Goal: Transaction & Acquisition: Purchase product/service

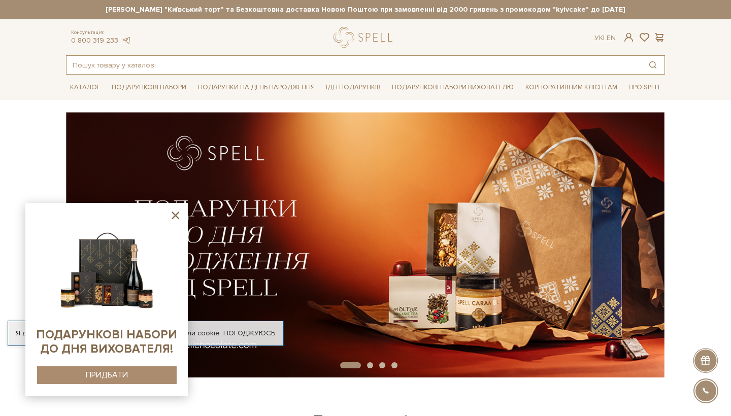
click at [283, 63] on input "text" at bounding box center [354, 65] width 575 height 18
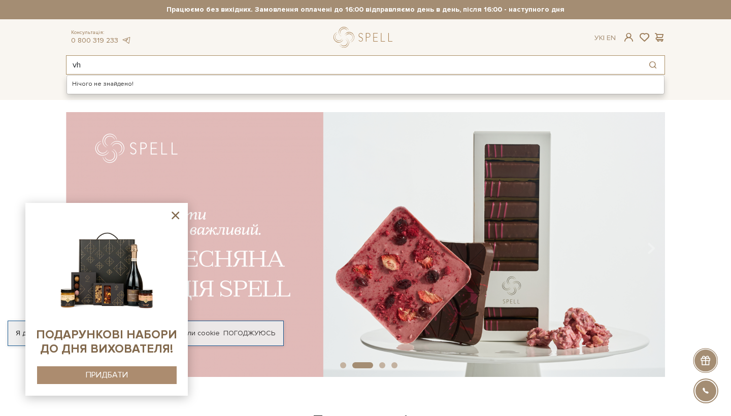
type input "v"
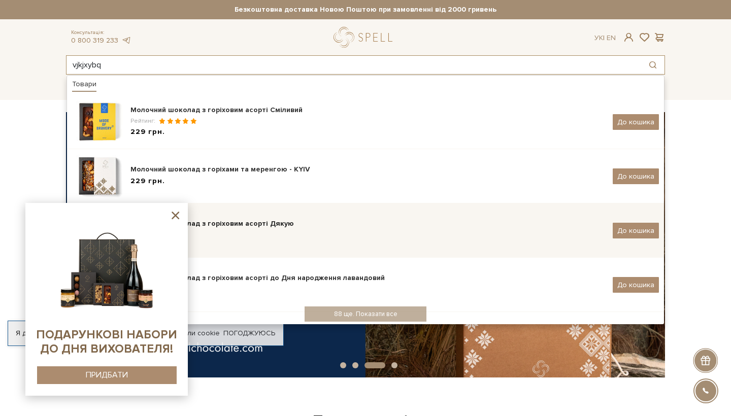
type input "vjkjxybq"
click at [265, 231] on div "229 грн." at bounding box center [368, 236] width 475 height 11
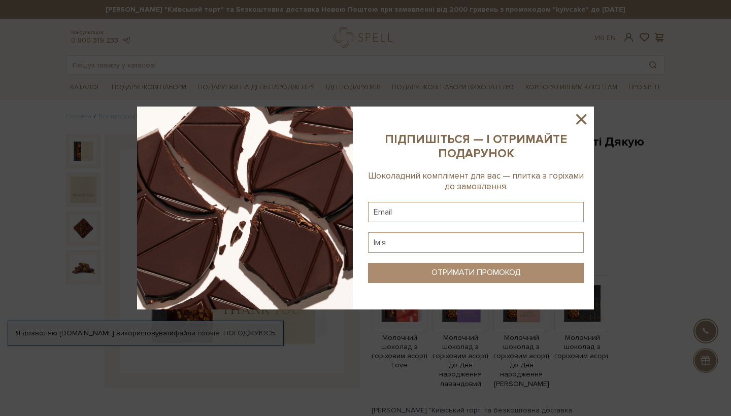
click at [582, 116] on icon at bounding box center [581, 119] width 17 height 17
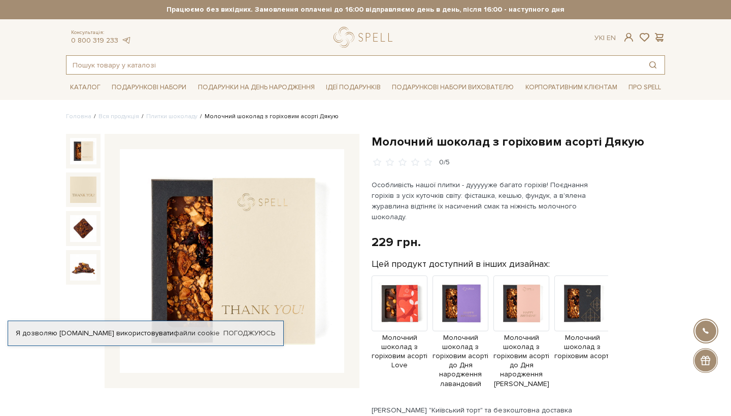
click at [214, 66] on input "text" at bounding box center [354, 65] width 575 height 18
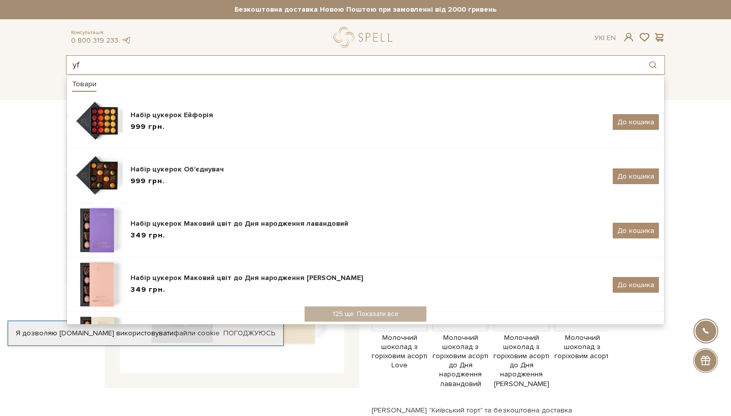
type input "y"
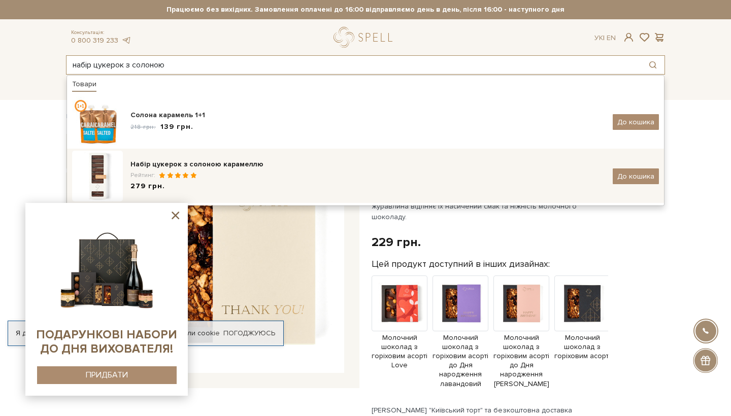
type input "набір цукерок з солоною"
click at [152, 174] on span "Рейтинг:" at bounding box center [144, 176] width 27 height 8
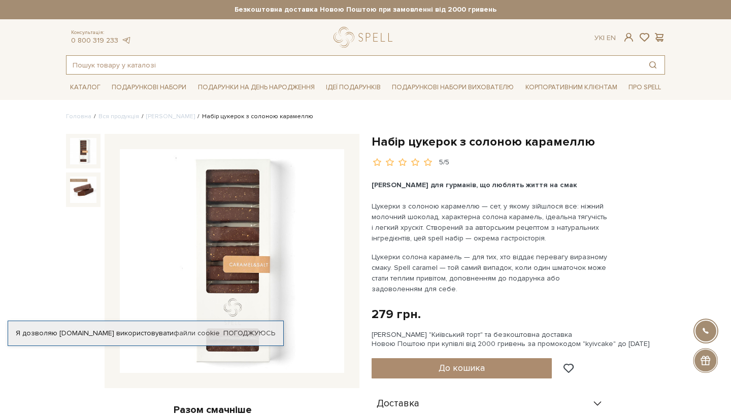
click at [330, 64] on input "text" at bounding box center [354, 65] width 575 height 18
type input "г"
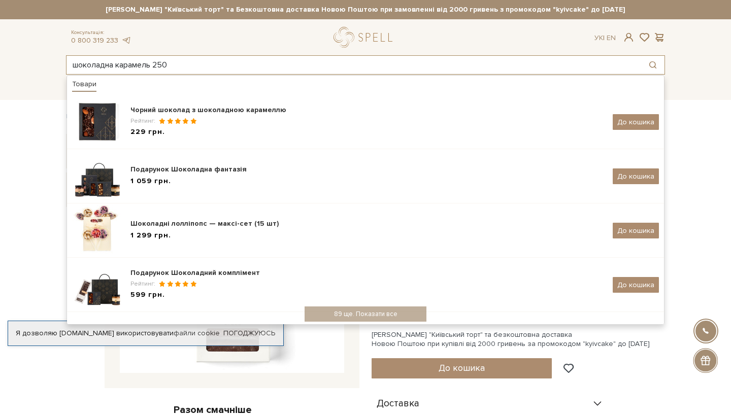
type input "шоколадна карамель 250"
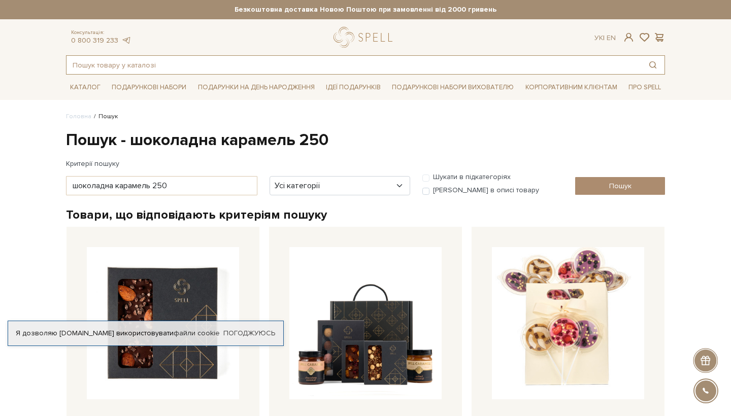
click at [133, 67] on input "text" at bounding box center [354, 65] width 575 height 18
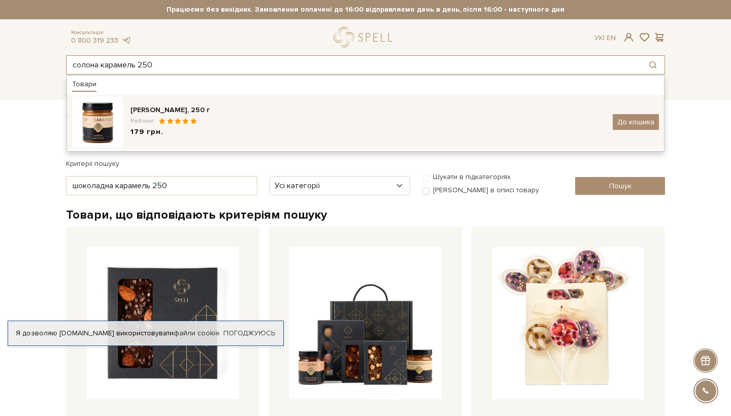
type input "солона карамель 250"
click at [188, 116] on div "Карамель солона, 250 г Рейтинг: 179 грн." at bounding box center [368, 122] width 475 height 34
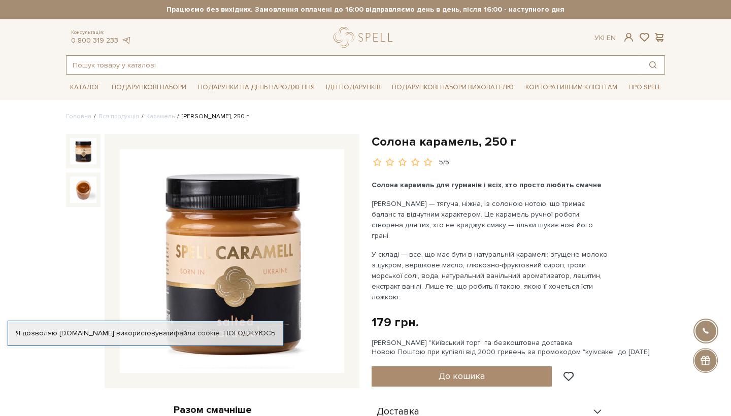
click at [273, 59] on input "text" at bounding box center [354, 65] width 575 height 18
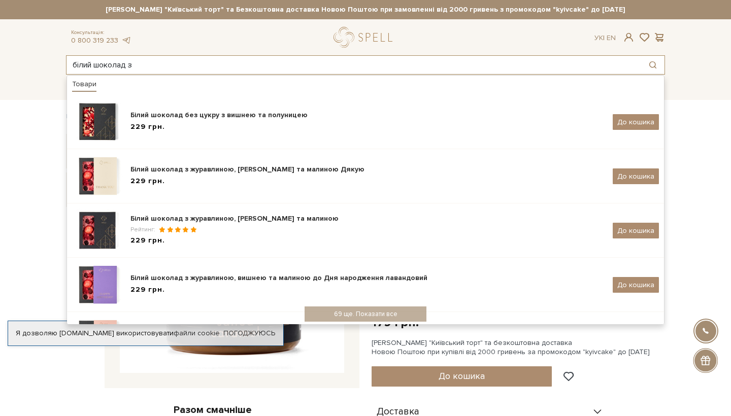
click at [359, 68] on input "білий шоколад з" at bounding box center [354, 65] width 575 height 18
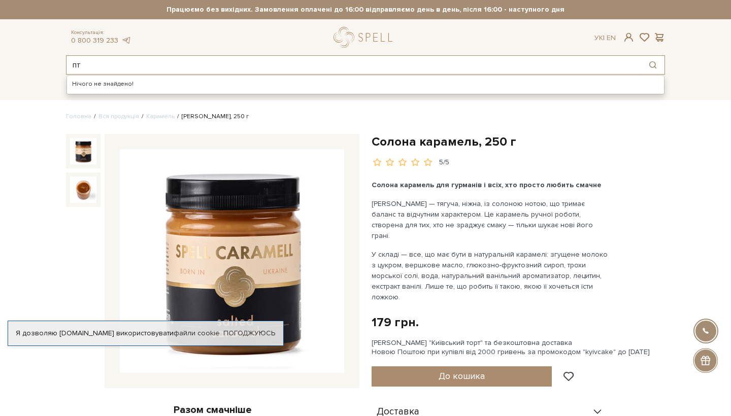
type input "п"
type input "молоко"
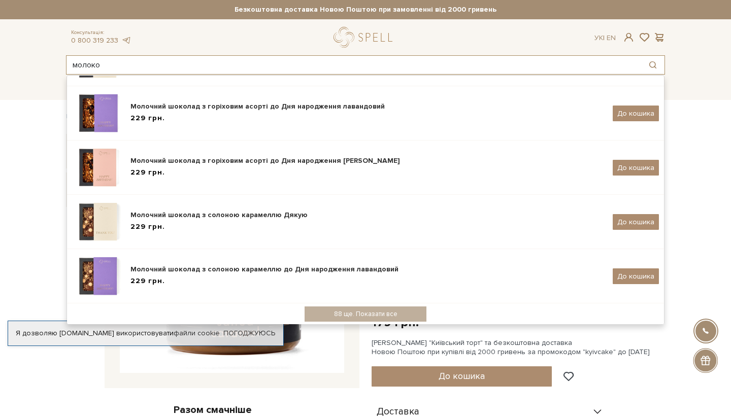
scroll to position [172, 0]
click at [133, 66] on input "молоко" at bounding box center [354, 65] width 575 height 18
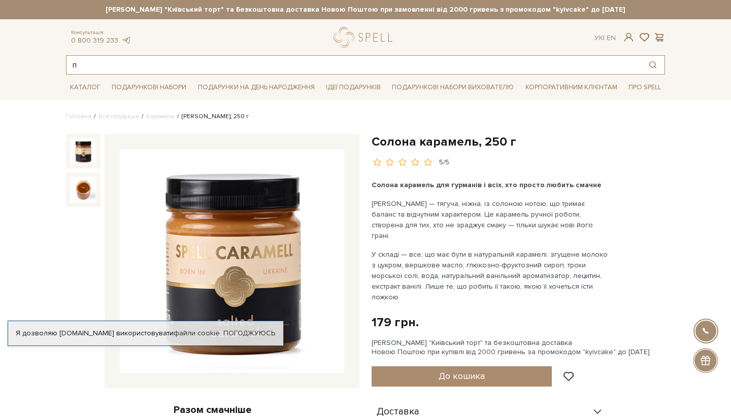
scroll to position [0, 0]
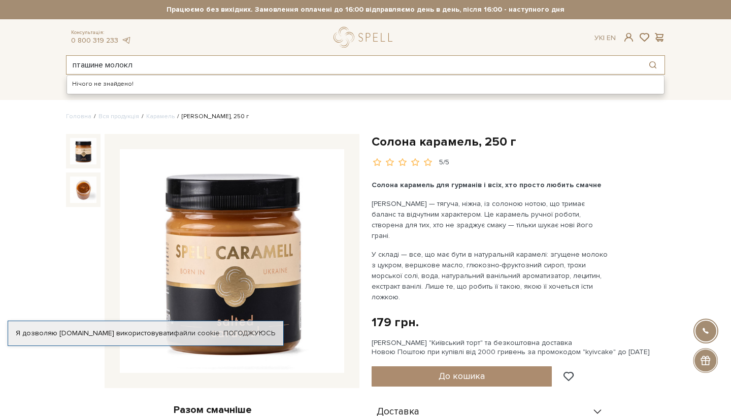
type input "пташине молокл"
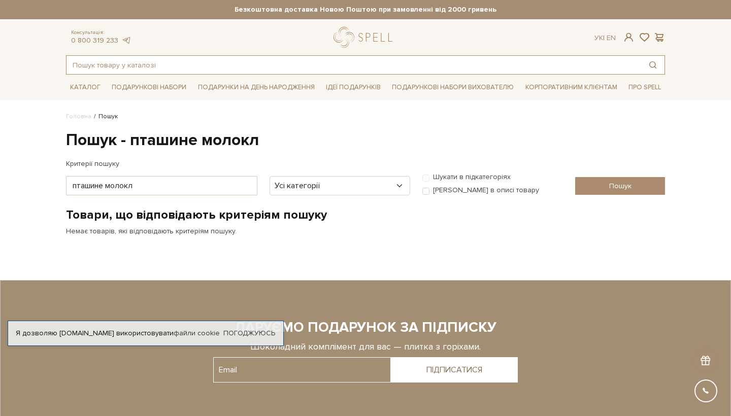
click at [173, 61] on input "text" at bounding box center [354, 65] width 575 height 18
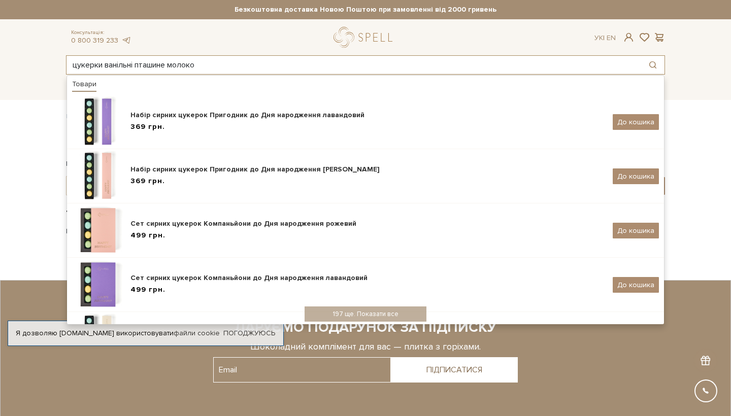
type input "цукерки ванільні пташине молоко"
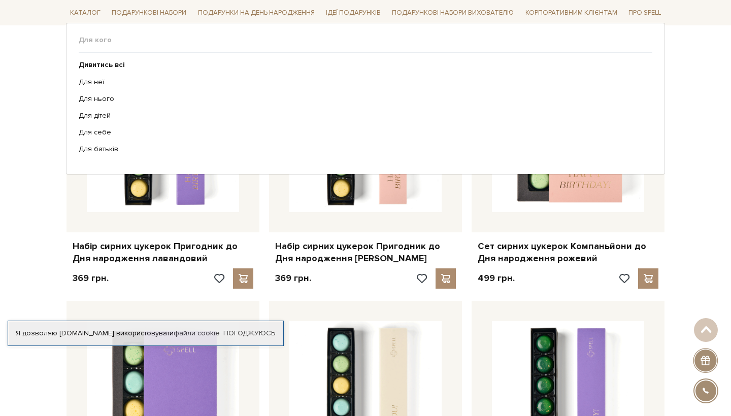
scroll to position [113, 0]
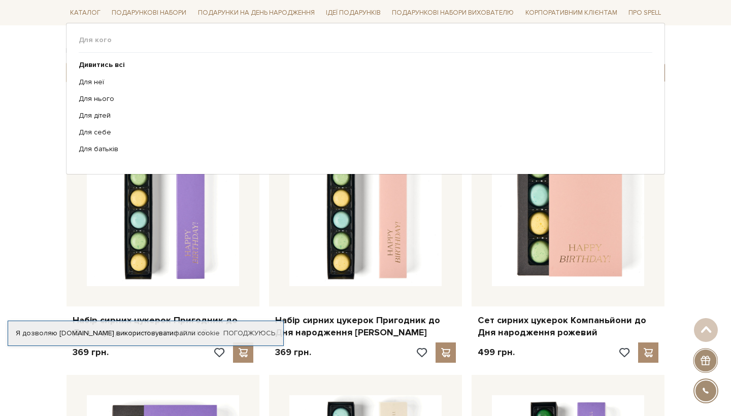
click at [175, 34] on div "Для кого Дивитись всі" at bounding box center [365, 98] width 599 height 151
click at [113, 35] on div "Для кого Дивитись всі" at bounding box center [365, 98] width 599 height 151
click at [93, 40] on span "Для кого" at bounding box center [366, 40] width 574 height 9
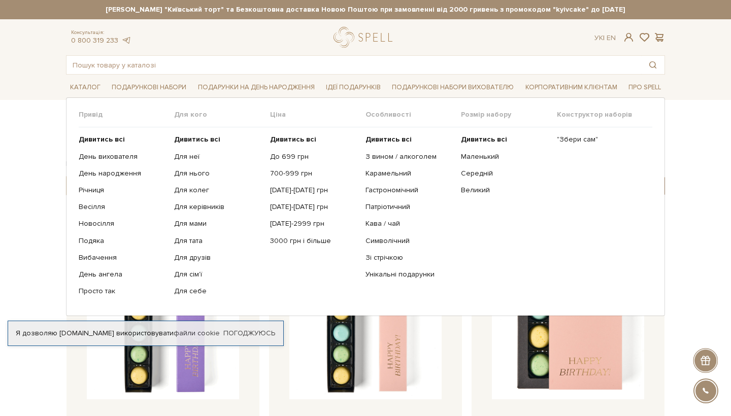
scroll to position [0, 0]
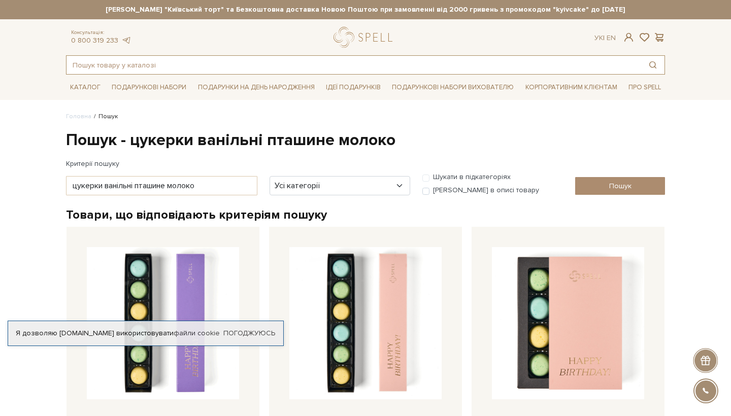
click at [185, 66] on input "text" at bounding box center [354, 65] width 575 height 18
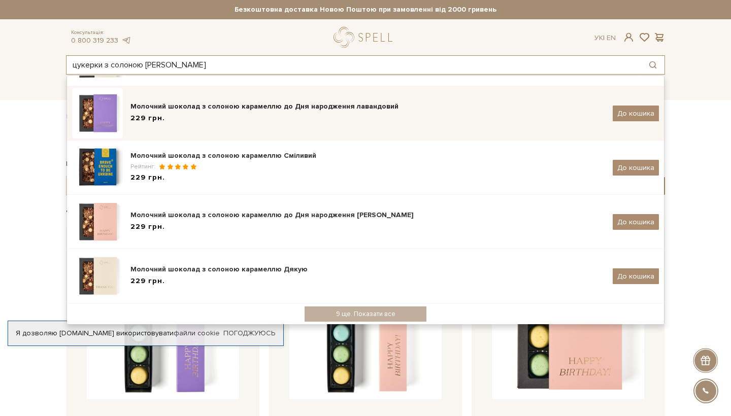
scroll to position [172, 0]
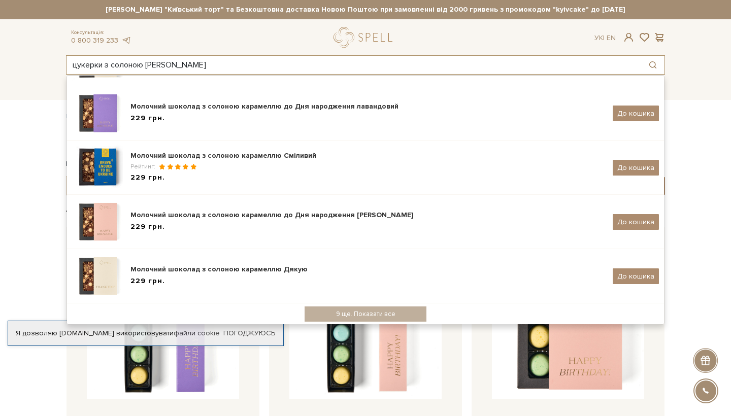
click at [75, 64] on input "цукерки з солоною [PERSON_NAME]" at bounding box center [354, 65] width 575 height 18
drag, startPoint x: 102, startPoint y: 66, endPoint x: 57, endPoint y: 66, distance: 44.7
click at [57, 67] on header "[PERSON_NAME] "Київський торт" та Безкоштовна доставка Новою Поштою при замовле…" at bounding box center [365, 37] width 731 height 75
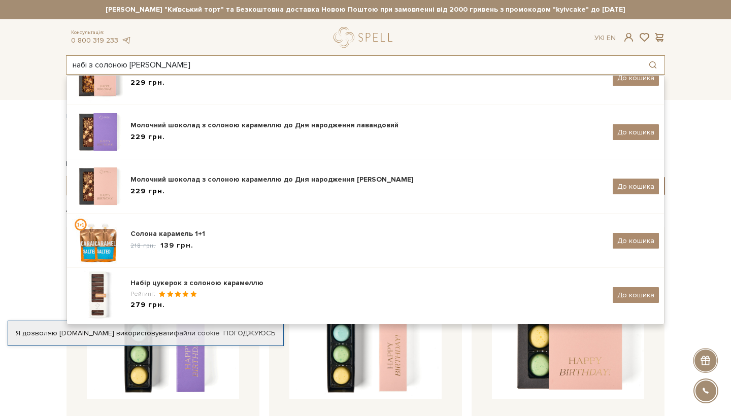
scroll to position [0, 0]
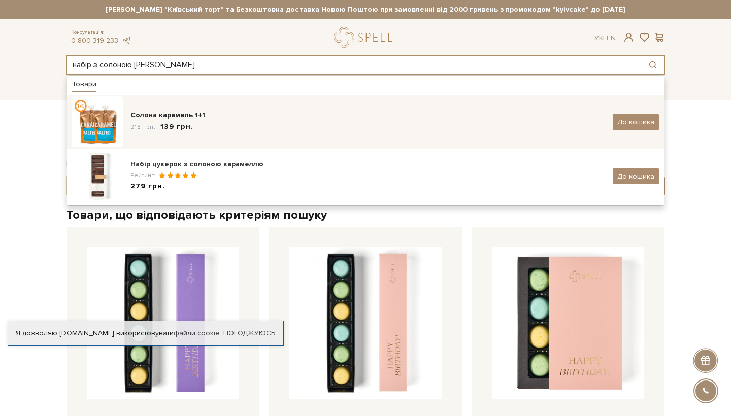
type input "набір з солоною [PERSON_NAME]"
click at [165, 120] on div "Солона карамель 1+1" at bounding box center [368, 115] width 475 height 10
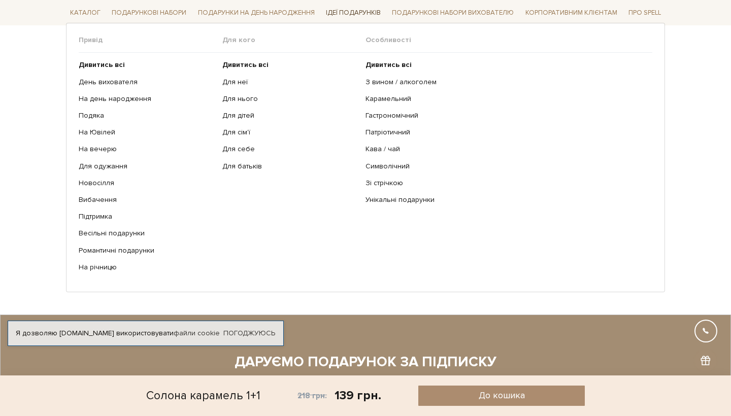
scroll to position [1136, 0]
